Goal: Go to known website: Access a specific website the user already knows

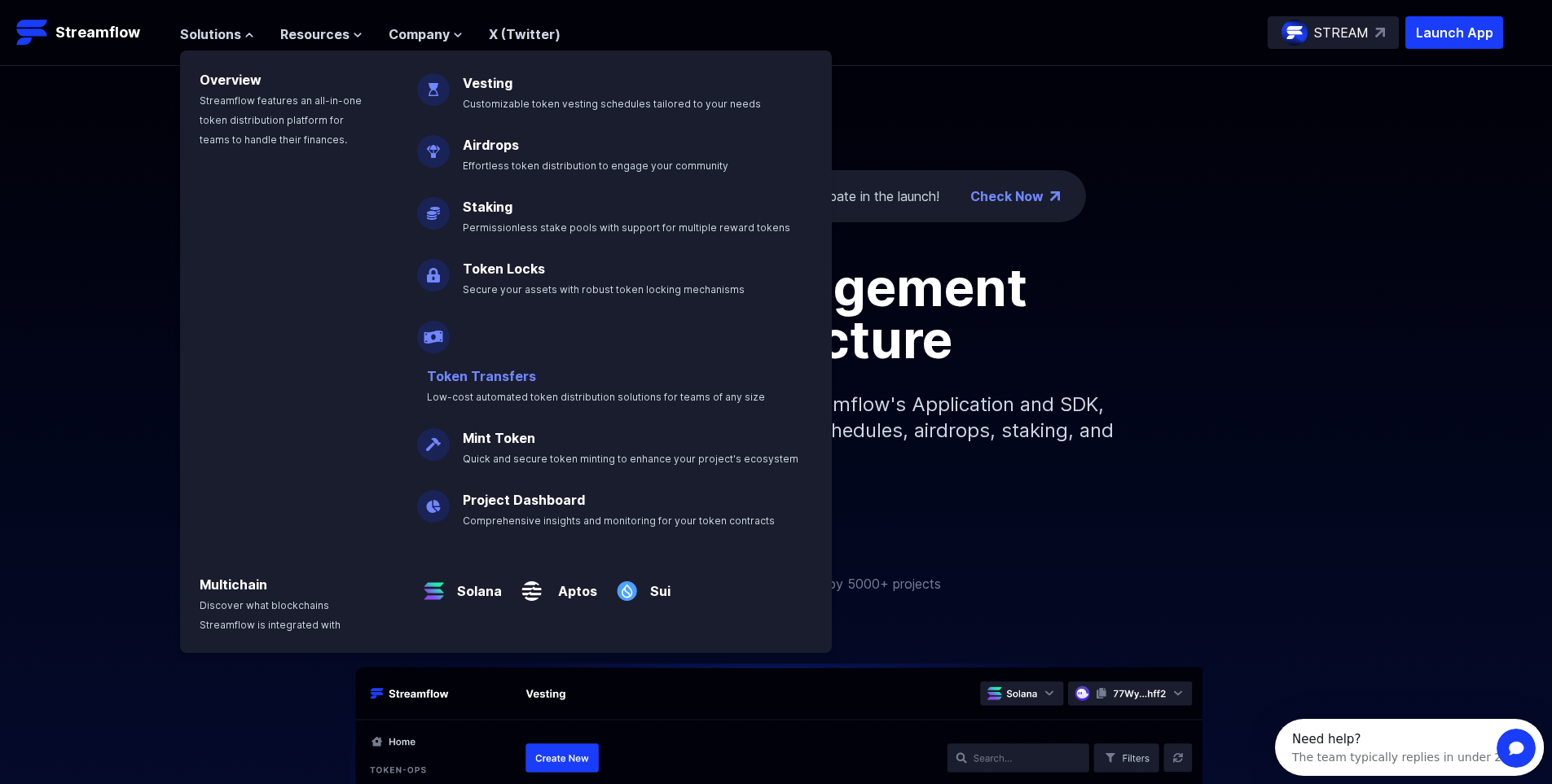
click at [511, 368] on link "Token Transfers" at bounding box center [481, 375] width 109 height 16
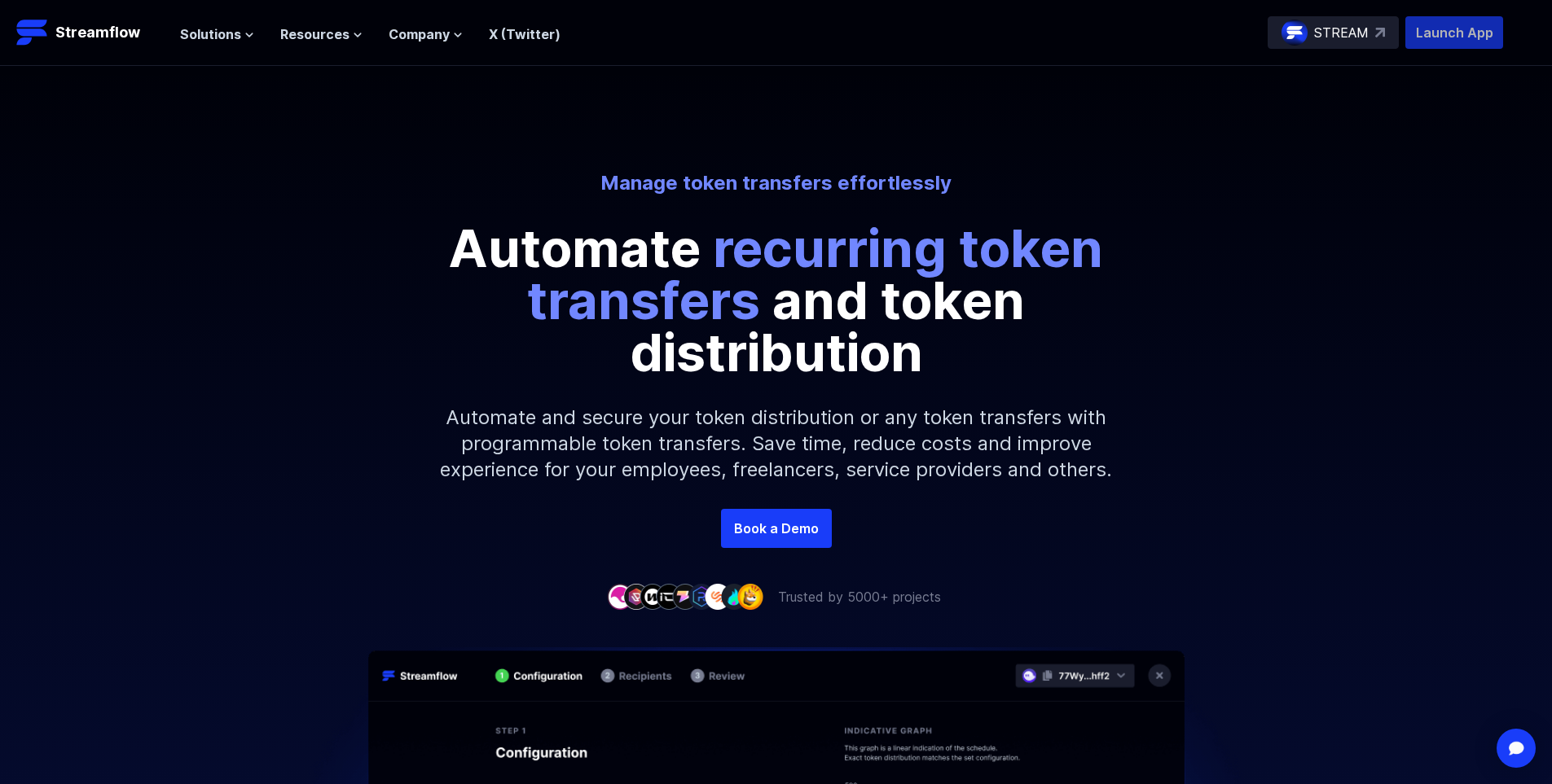
click at [1441, 32] on p "Launch App" at bounding box center [1454, 32] width 98 height 32
click at [73, 36] on p "Streamflow" at bounding box center [98, 32] width 85 height 23
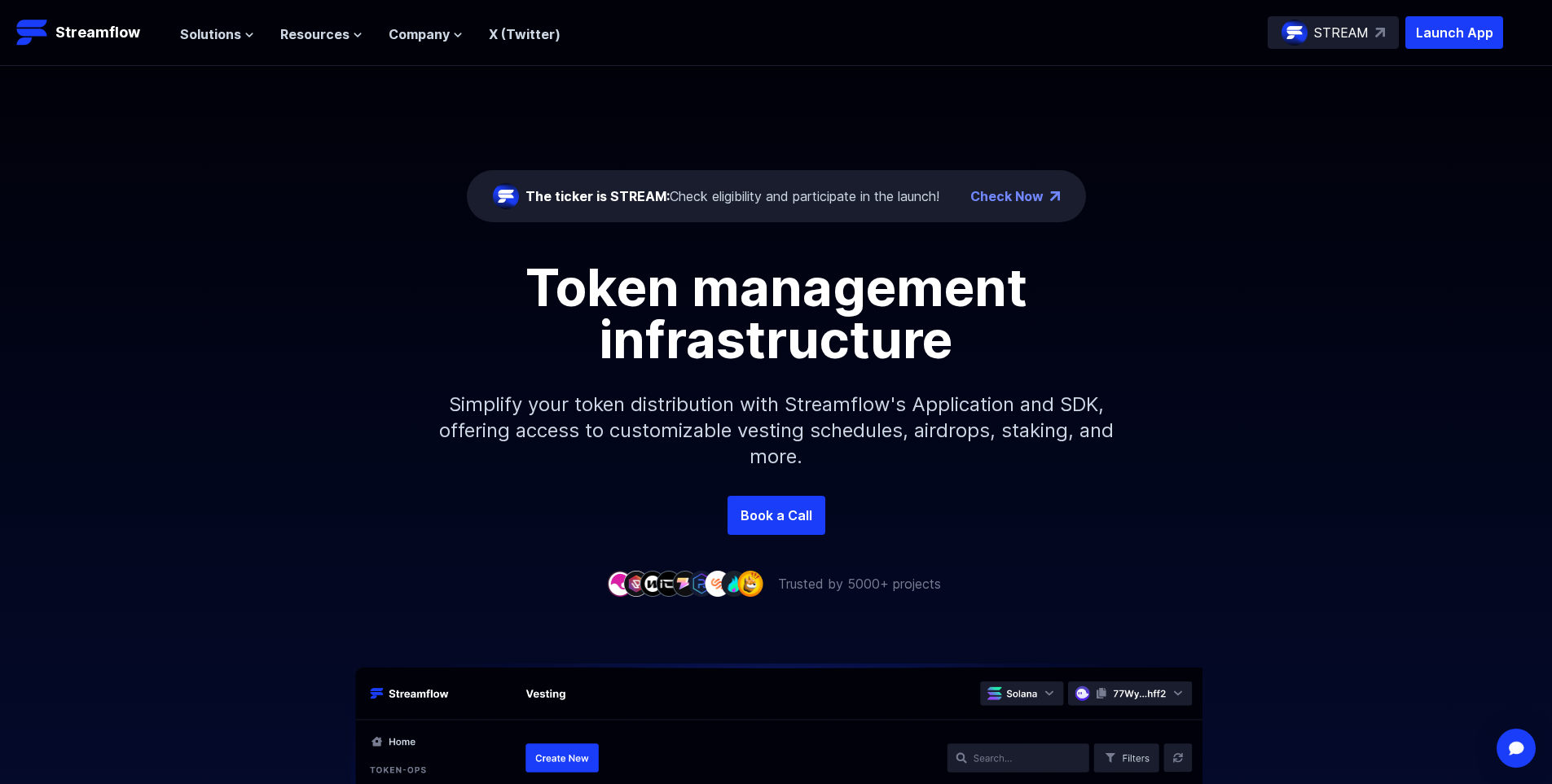
click at [1482, 39] on p "Launch App" at bounding box center [1454, 32] width 98 height 32
